Goal: Task Accomplishment & Management: Manage account settings

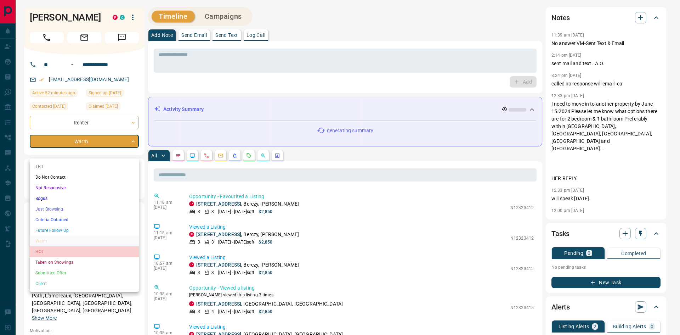
click at [56, 254] on li "HOT" at bounding box center [84, 251] width 109 height 11
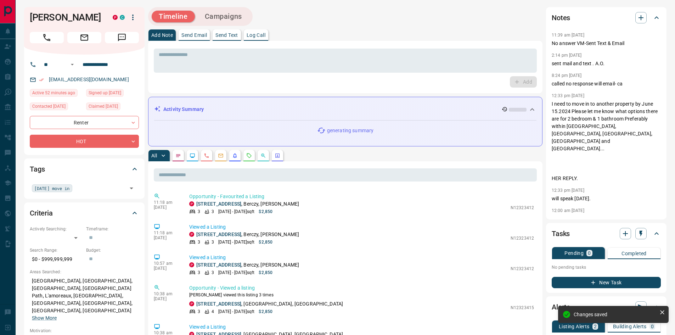
type input "*"
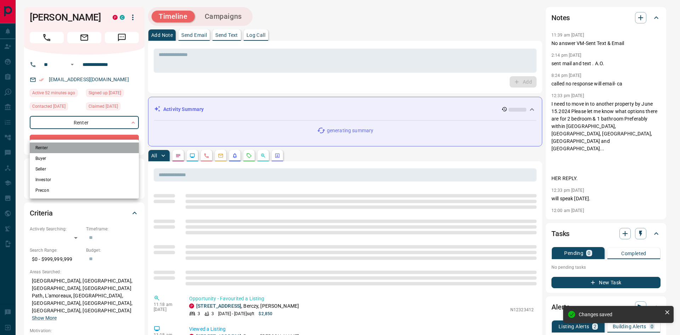
click at [117, 149] on li "Renter" at bounding box center [84, 147] width 109 height 11
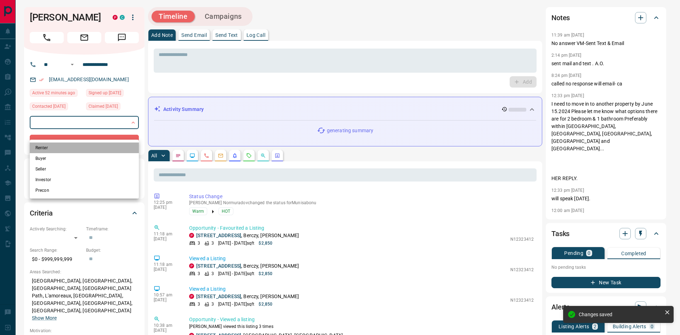
click at [42, 147] on li "Renter" at bounding box center [84, 147] width 109 height 11
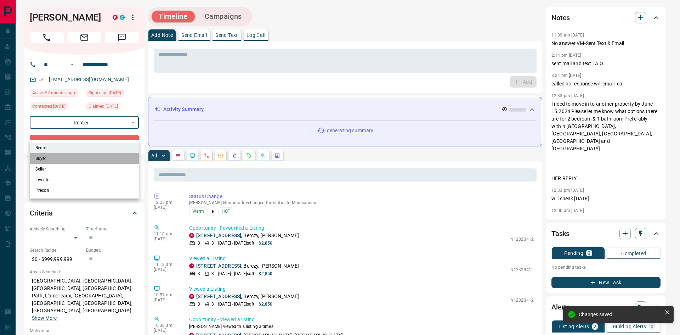
click at [44, 157] on li "Buyer" at bounding box center [84, 158] width 109 height 11
type input "**********"
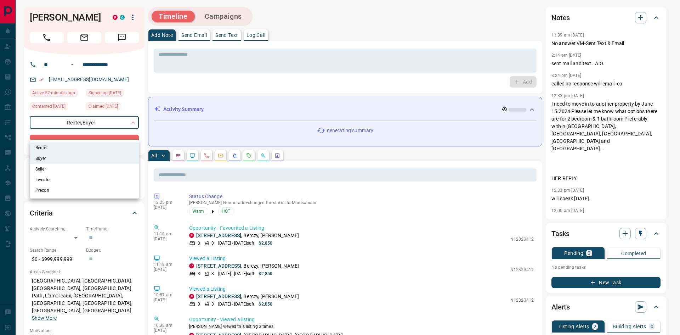
click at [143, 144] on div at bounding box center [340, 167] width 680 height 335
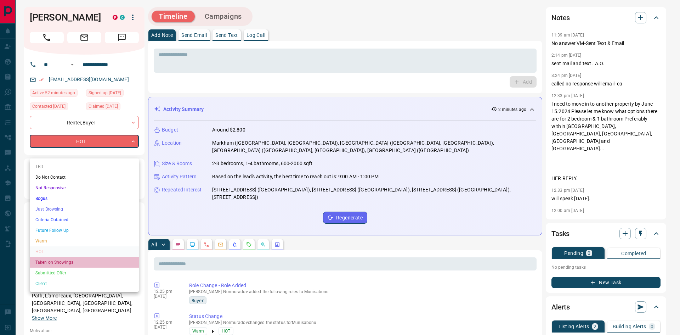
click at [62, 263] on li "Taken on Showings" at bounding box center [84, 262] width 109 height 11
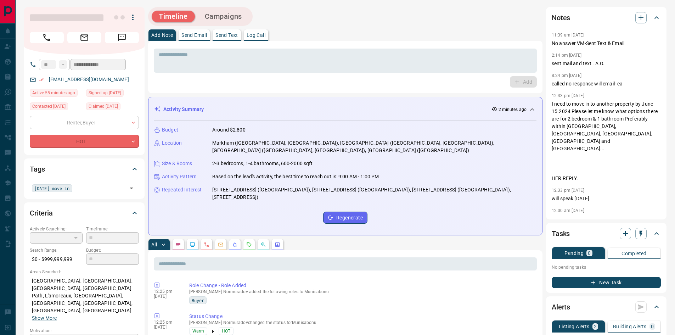
click at [165, 88] on div "* ​ Add" at bounding box center [345, 67] width 394 height 52
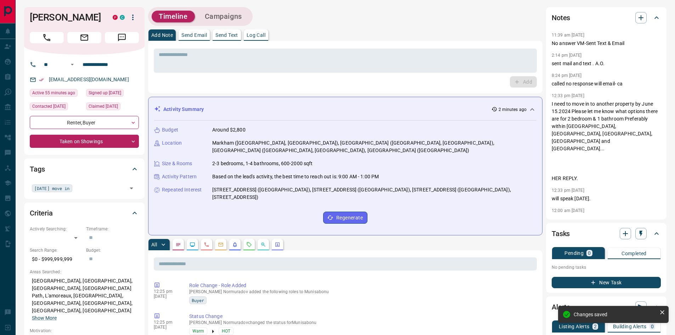
type input "*"
